Goal: Task Accomplishment & Management: Manage account settings

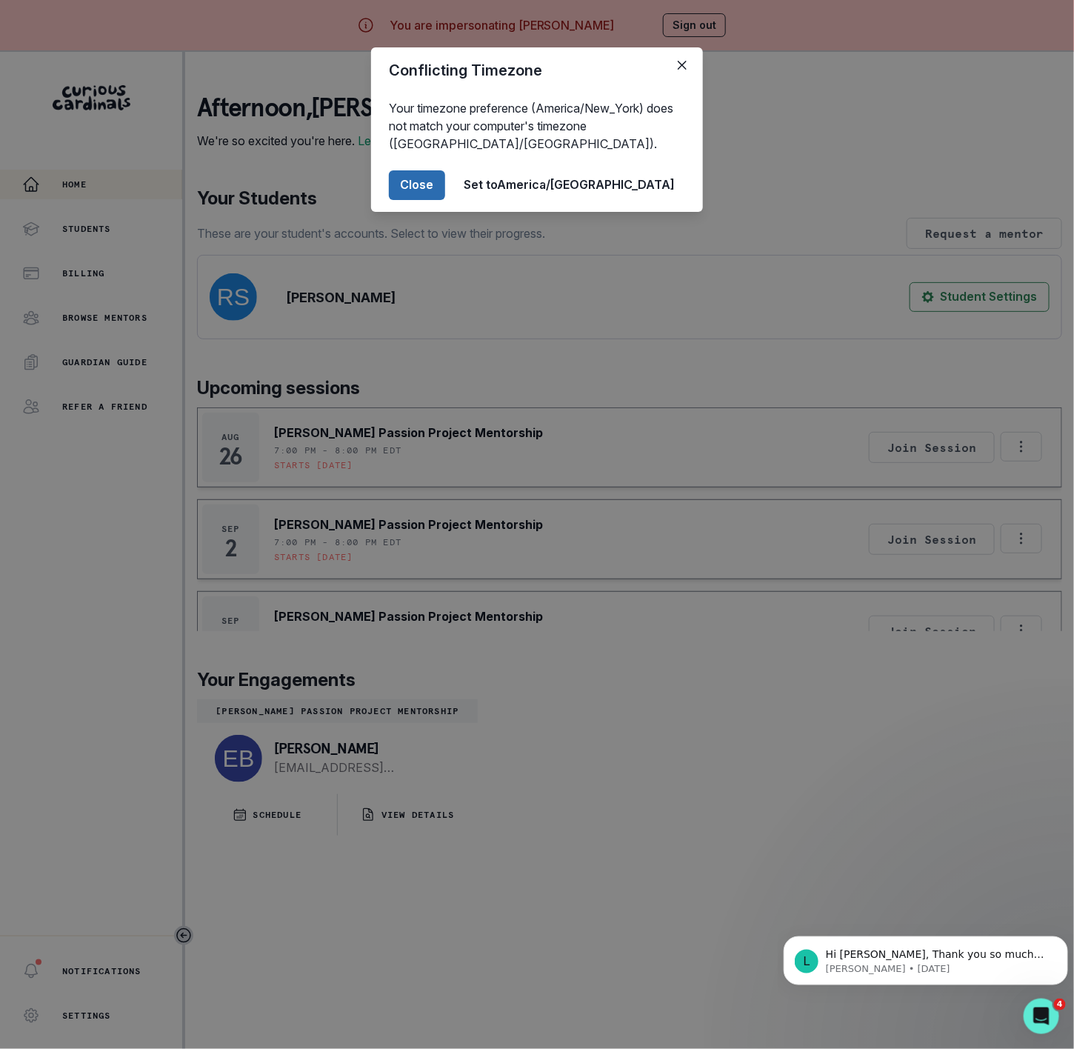
click at [445, 190] on button "Close" at bounding box center [417, 185] width 56 height 30
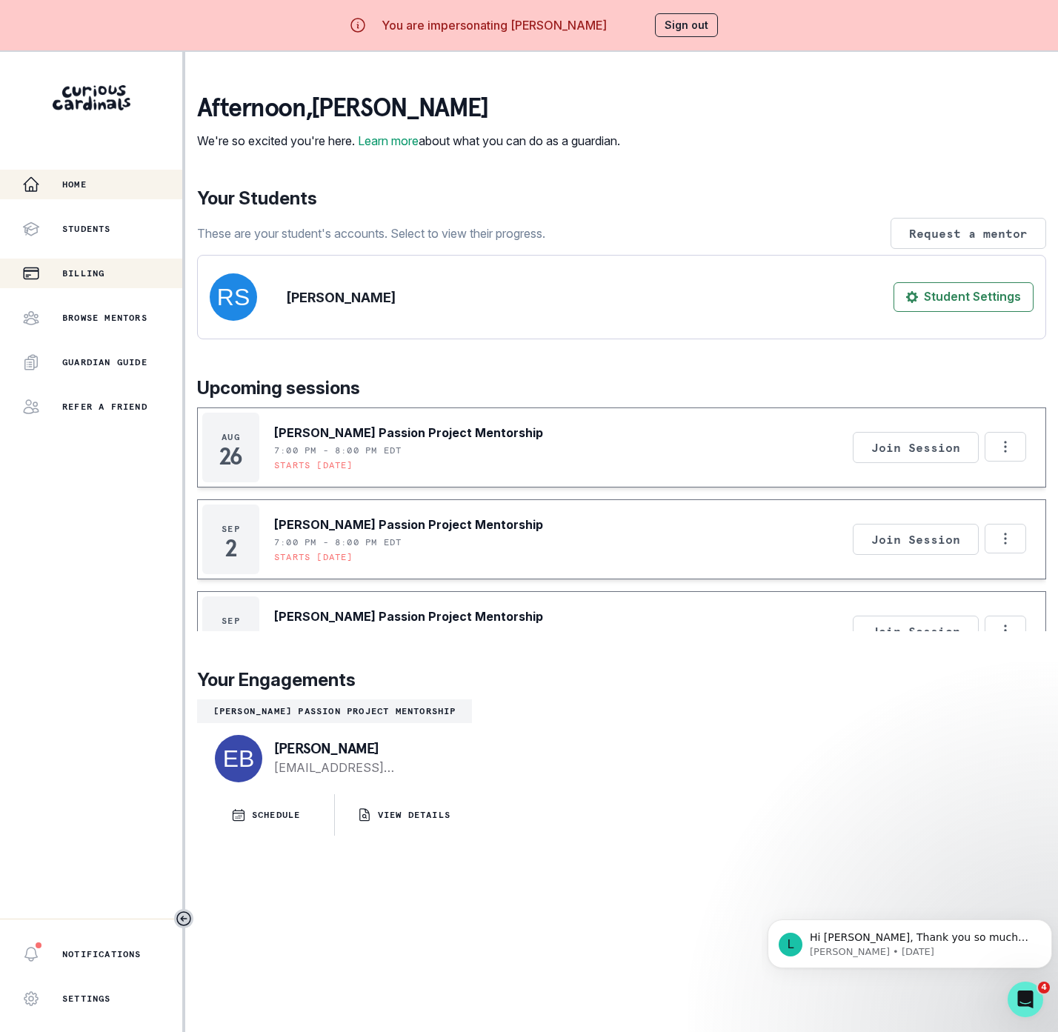
click at [93, 270] on p "Billing" at bounding box center [83, 273] width 42 height 12
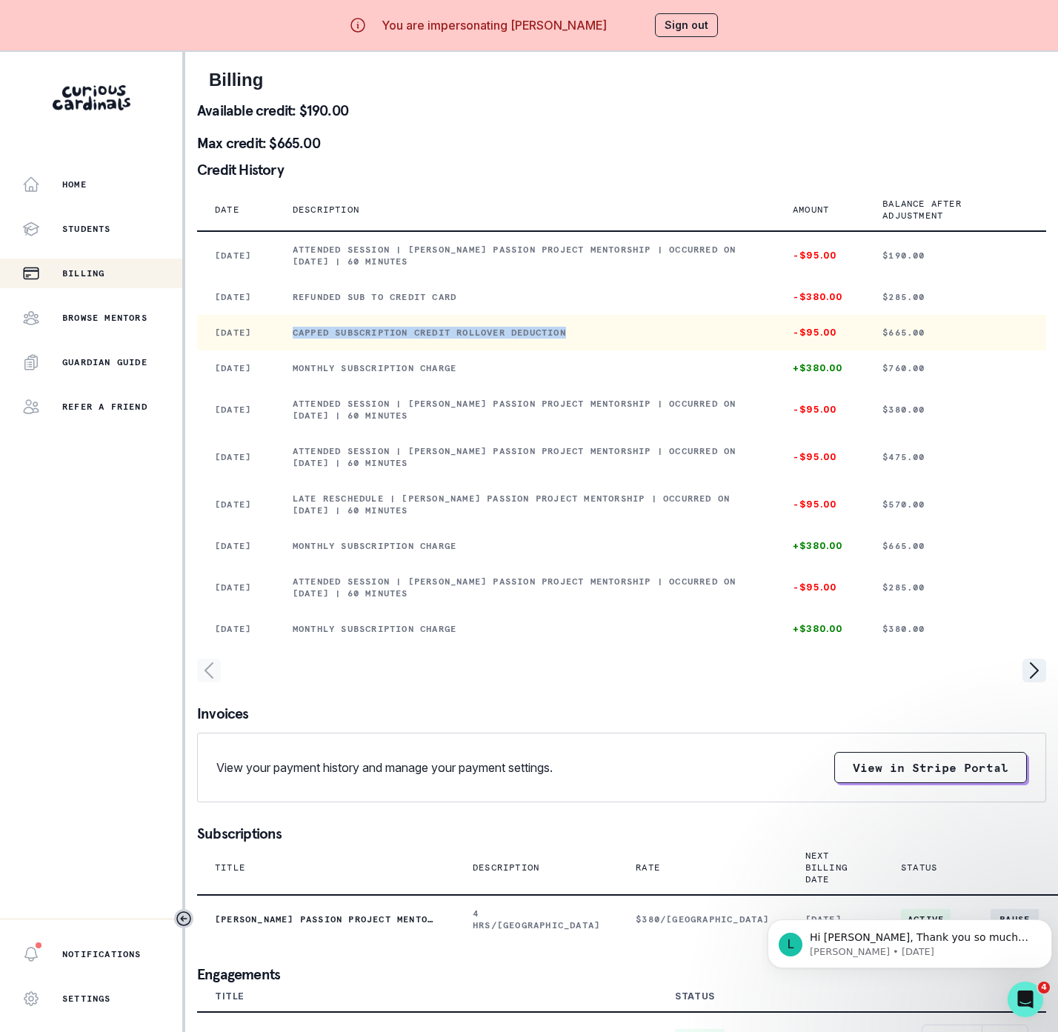
drag, startPoint x: 316, startPoint y: 350, endPoint x: 652, endPoint y: 350, distance: 335.6
click at [652, 339] on p "Capped subscription credit rollover deduction" at bounding box center [525, 333] width 464 height 12
copy p "Capped subscription credit rollover deduction"
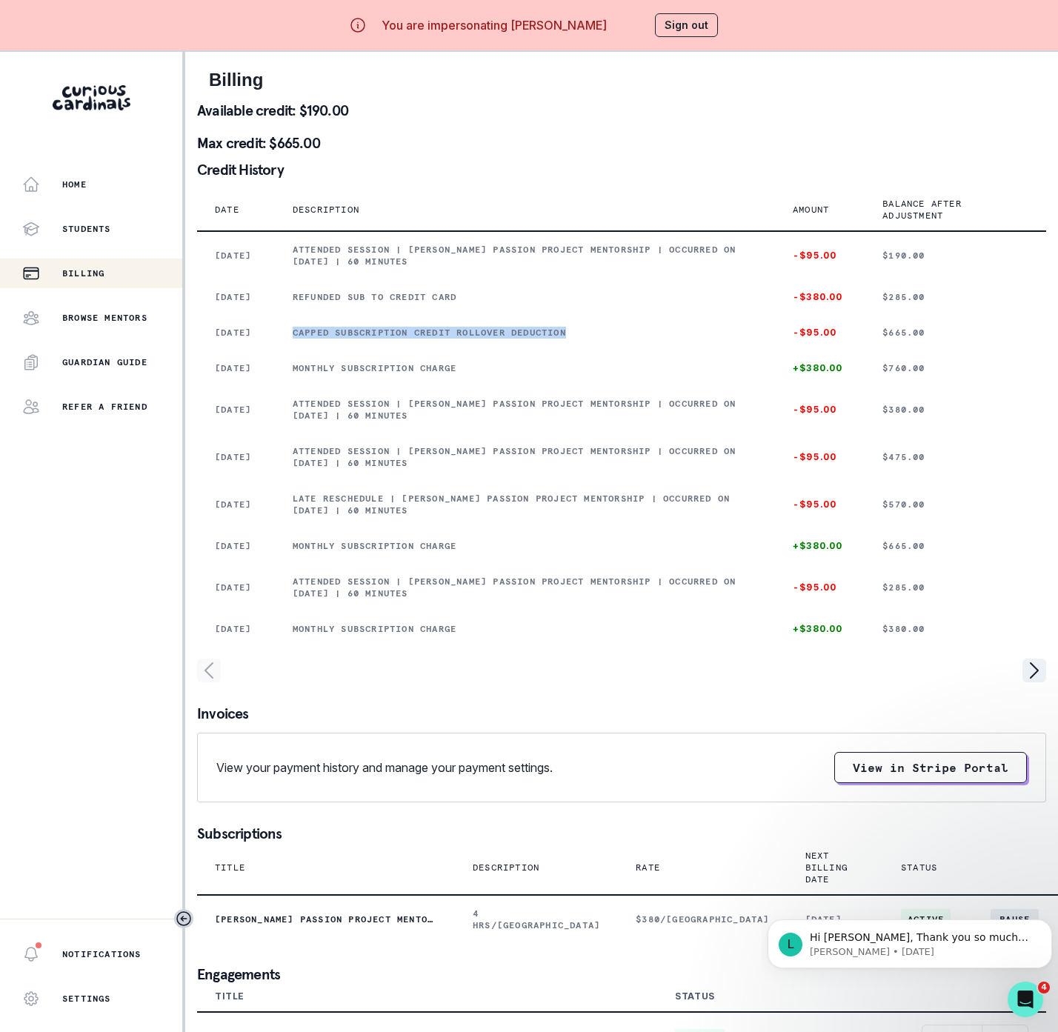
click at [692, 16] on button "Sign out" at bounding box center [686, 25] width 63 height 24
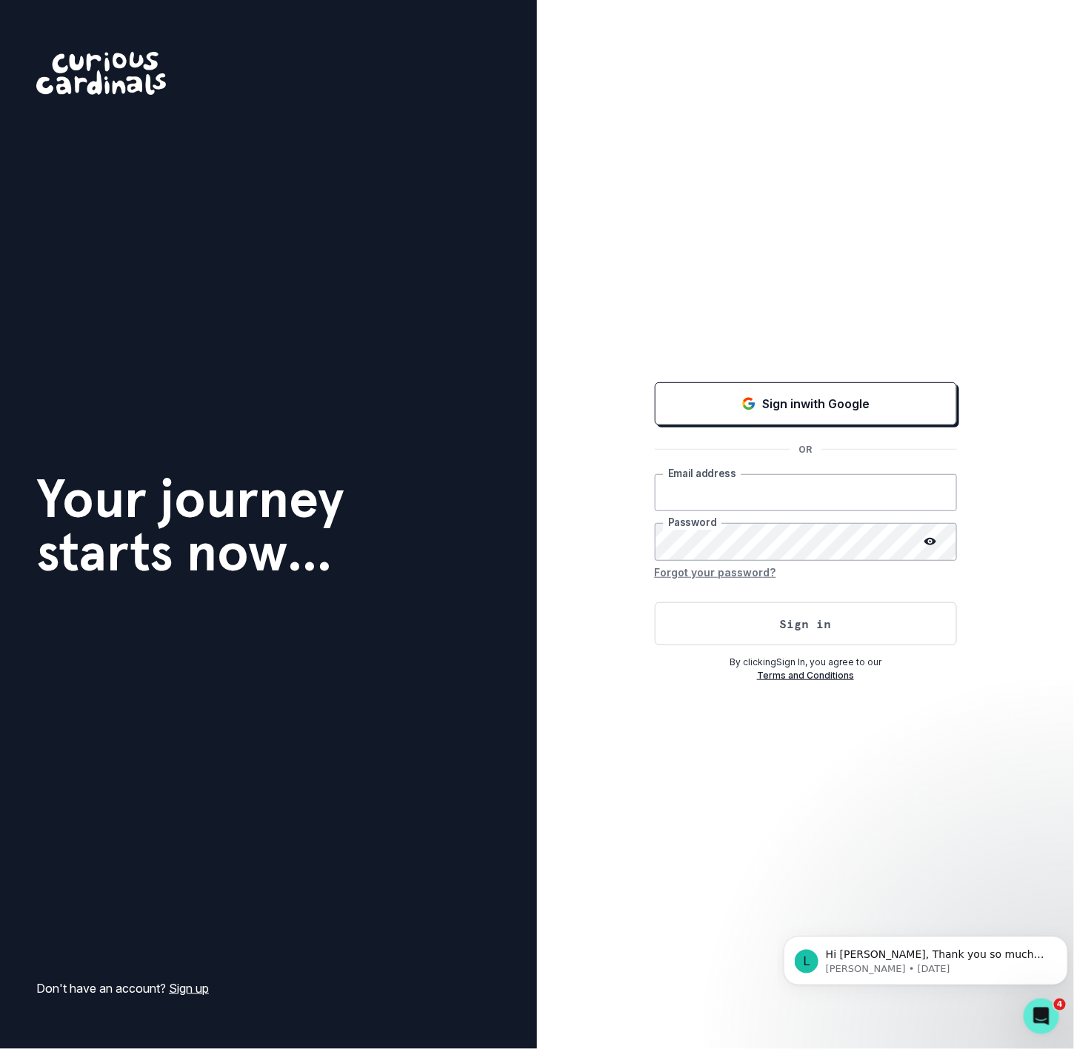
type input "[EMAIL_ADDRESS][DOMAIN_NAME]"
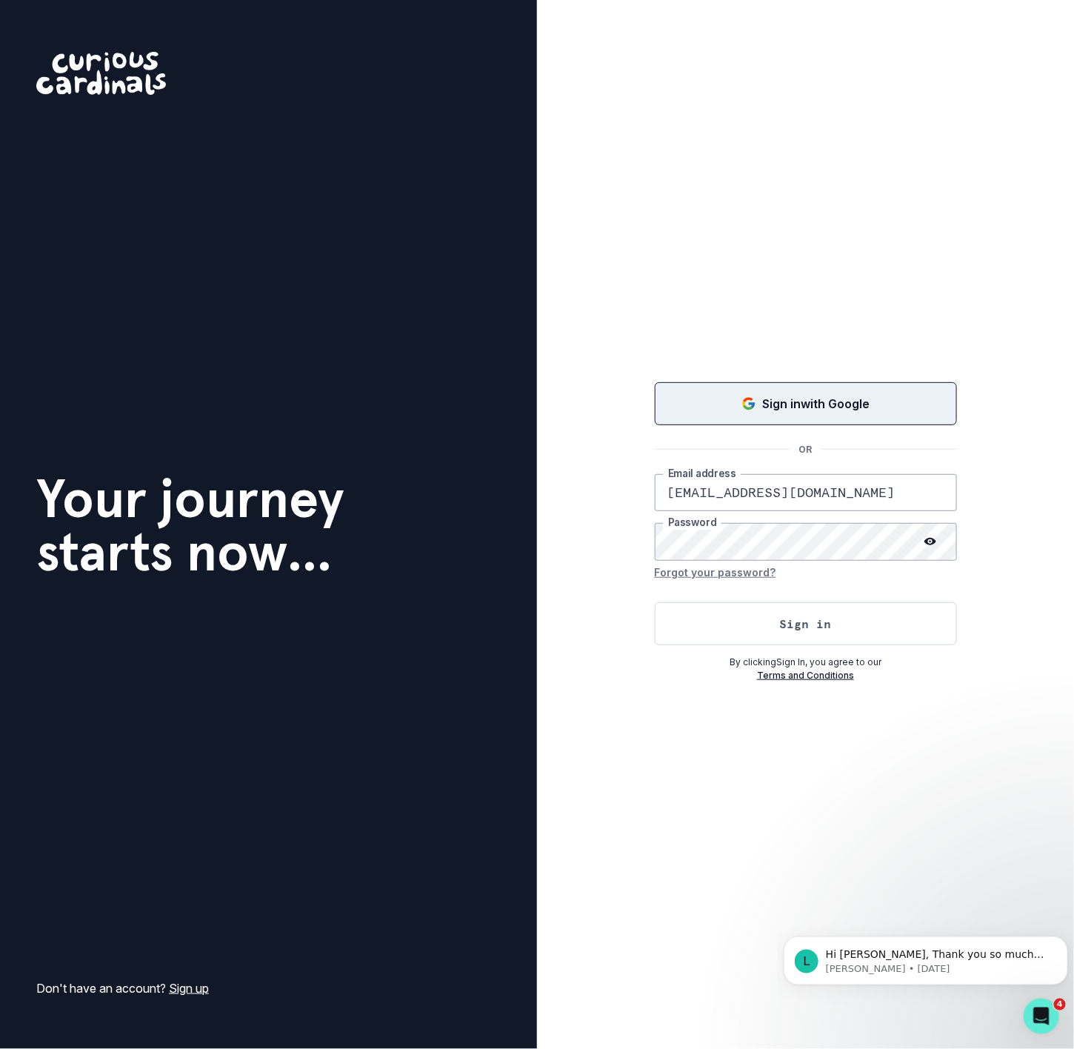
click at [765, 401] on p "Sign in with Google" at bounding box center [815, 404] width 107 height 18
click at [741, 416] on button "Loading..." at bounding box center [806, 403] width 302 height 47
drag, startPoint x: 312, startPoint y: 987, endPoint x: 296, endPoint y: 970, distance: 23.6
click at [312, 987] on div "Your journey starts now... Don't have an account? Sign up" at bounding box center [190, 524] width 308 height 945
click at [713, 412] on button "Sign in with Google" at bounding box center [806, 403] width 302 height 43
